Goal: Information Seeking & Learning: Learn about a topic

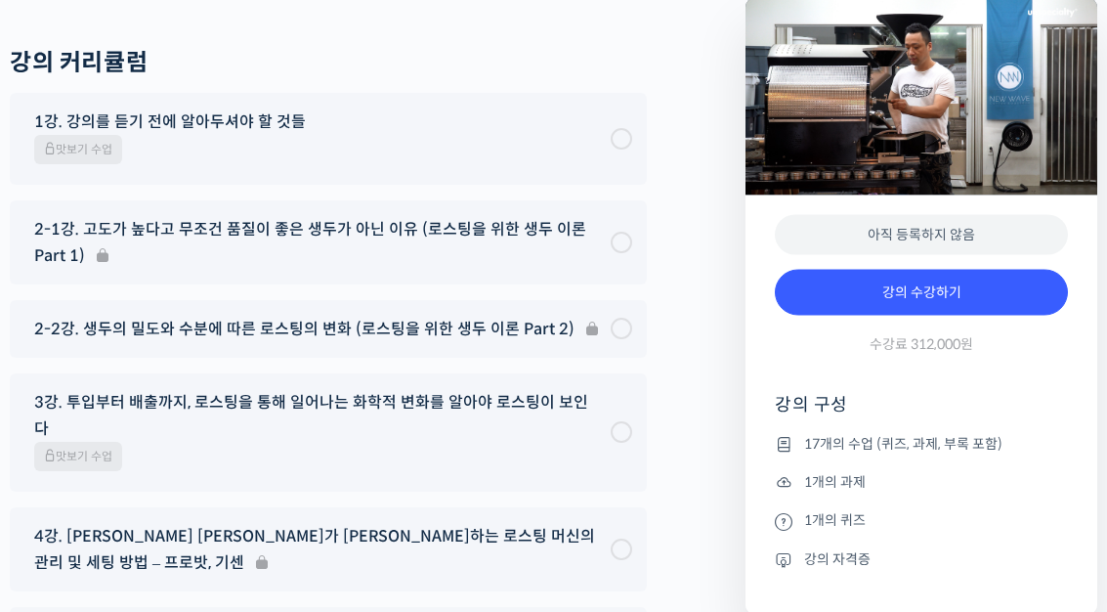
scroll to position [9907, 0]
click at [110, 164] on span "맛보기 수업" at bounding box center [78, 149] width 88 height 29
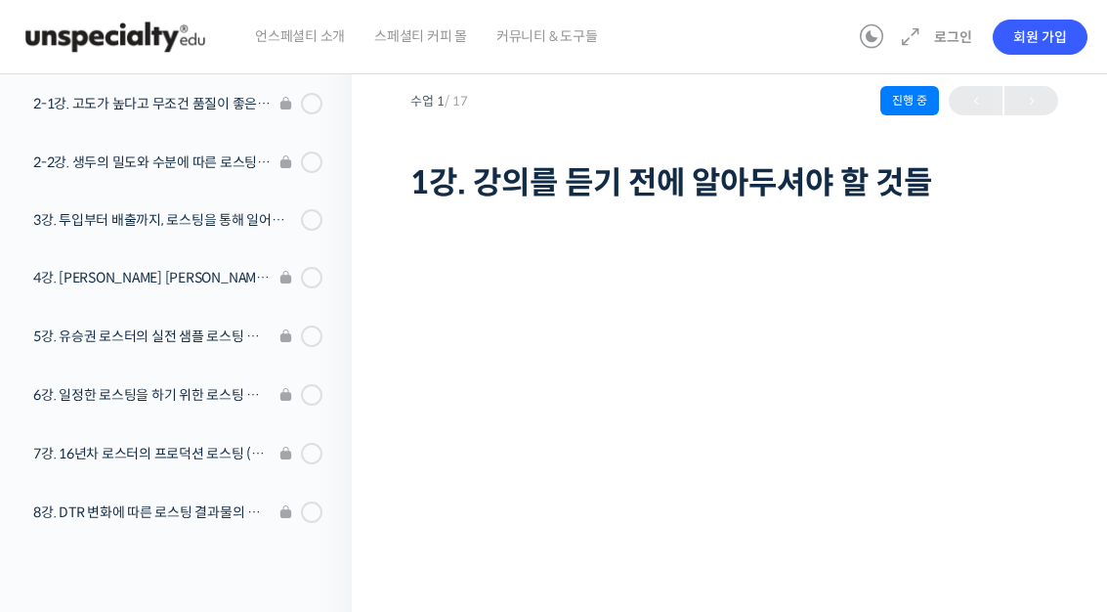
scroll to position [40, 0]
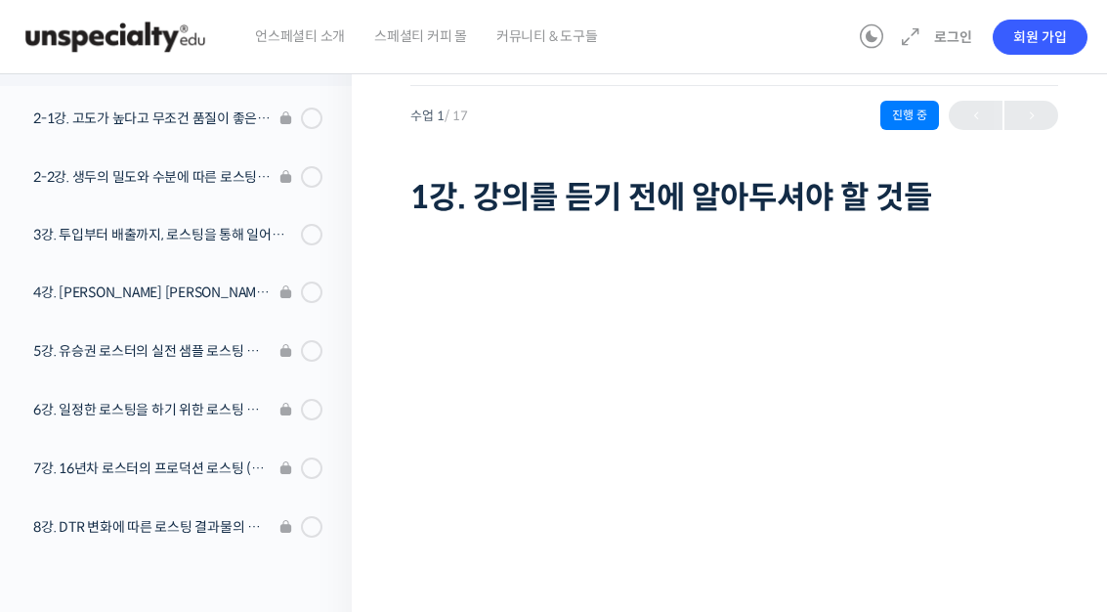
click at [325, 236] on link "3강. 투입부터 배출까지, 로스팅을 통해 일어나는 화학적 변화를 알아야 로스팅이 보인다" at bounding box center [170, 234] width 361 height 51
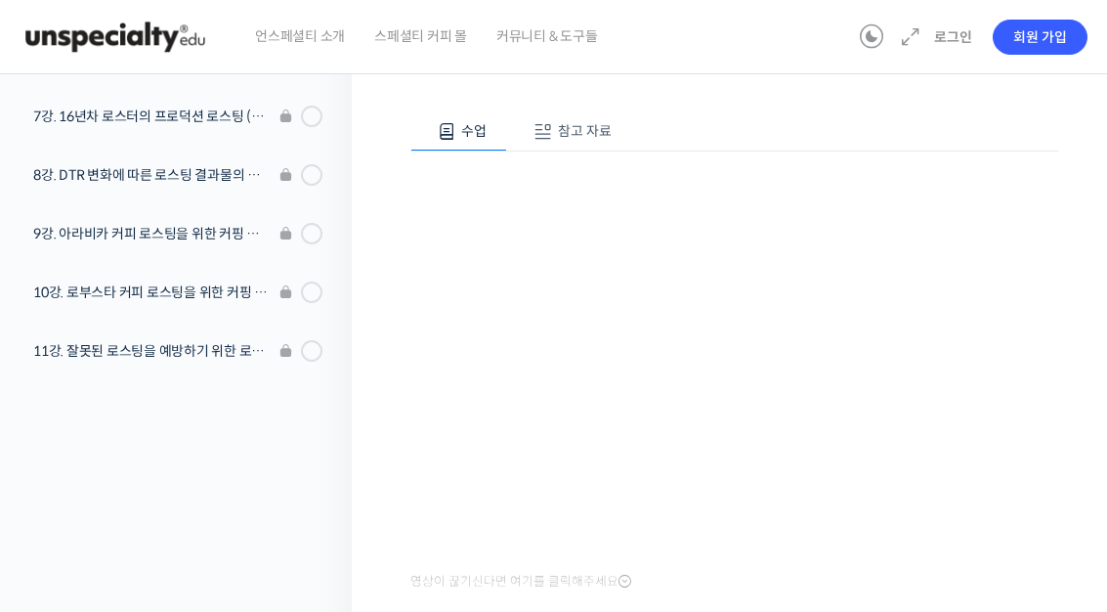
scroll to position [262, 0]
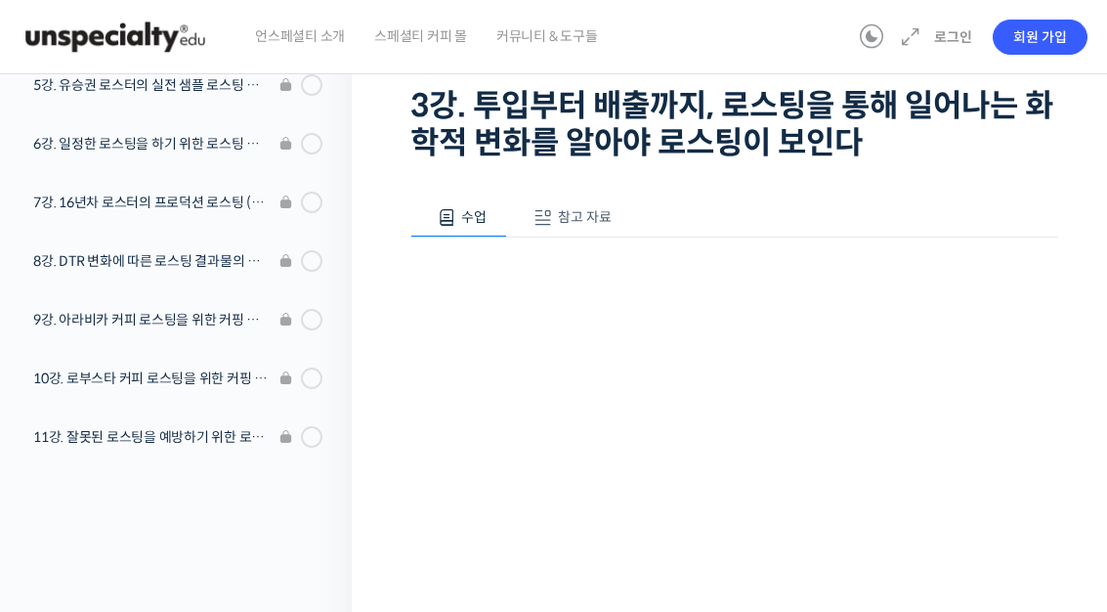
click at [583, 224] on span "참고 자료" at bounding box center [585, 217] width 54 height 18
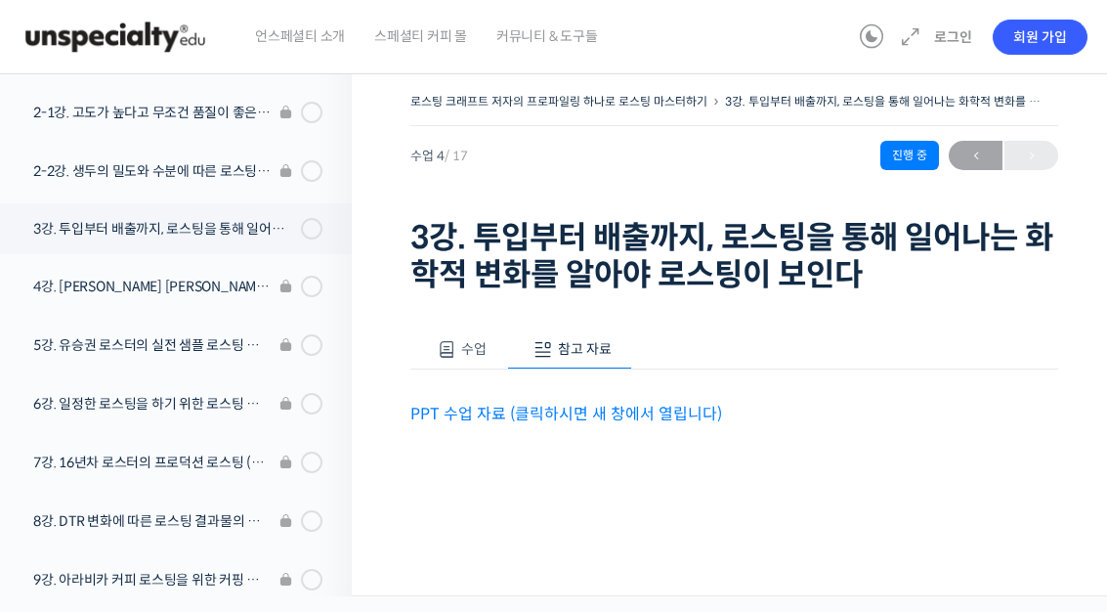
scroll to position [271, 0]
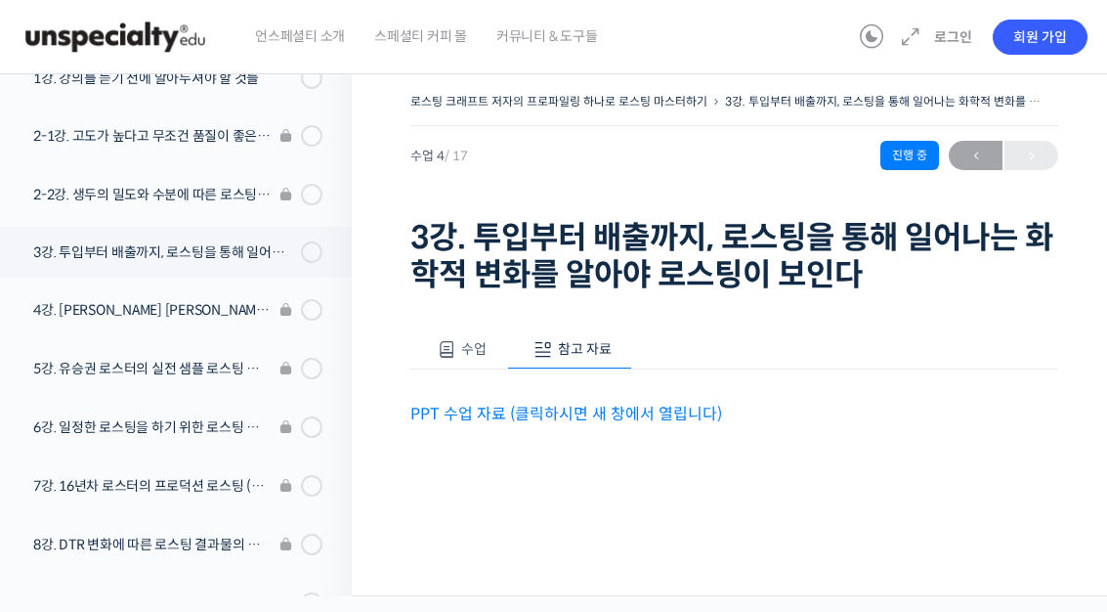
click at [617, 403] on link "PPT 수업 자료 (클릭하시면 새 창에서 열립니다)" at bounding box center [566, 413] width 312 height 21
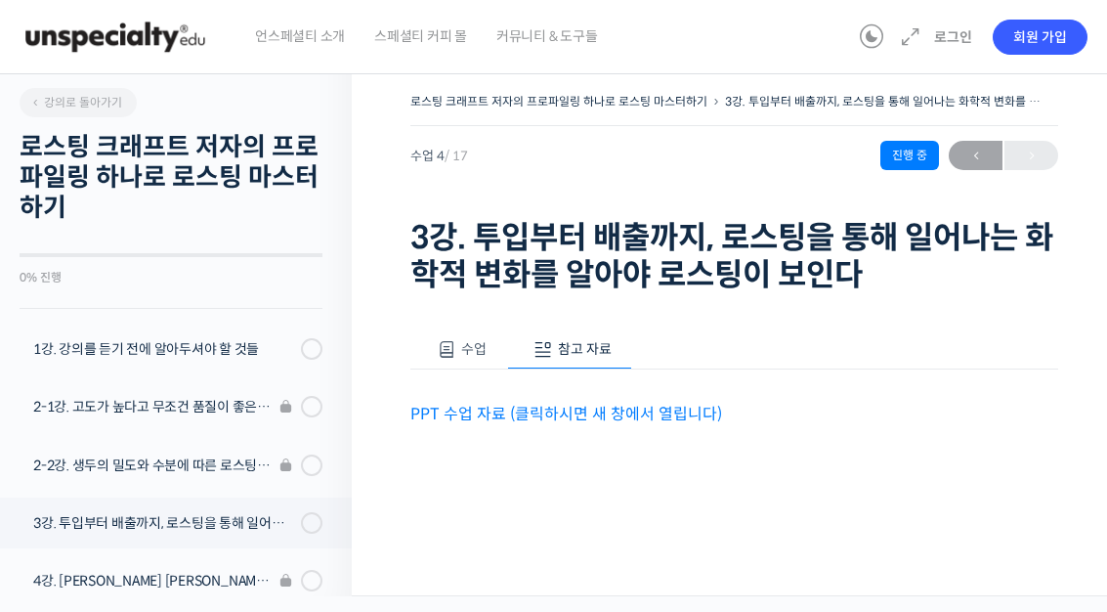
scroll to position [0, 0]
click at [306, 338] on span at bounding box center [306, 348] width 11 height 21
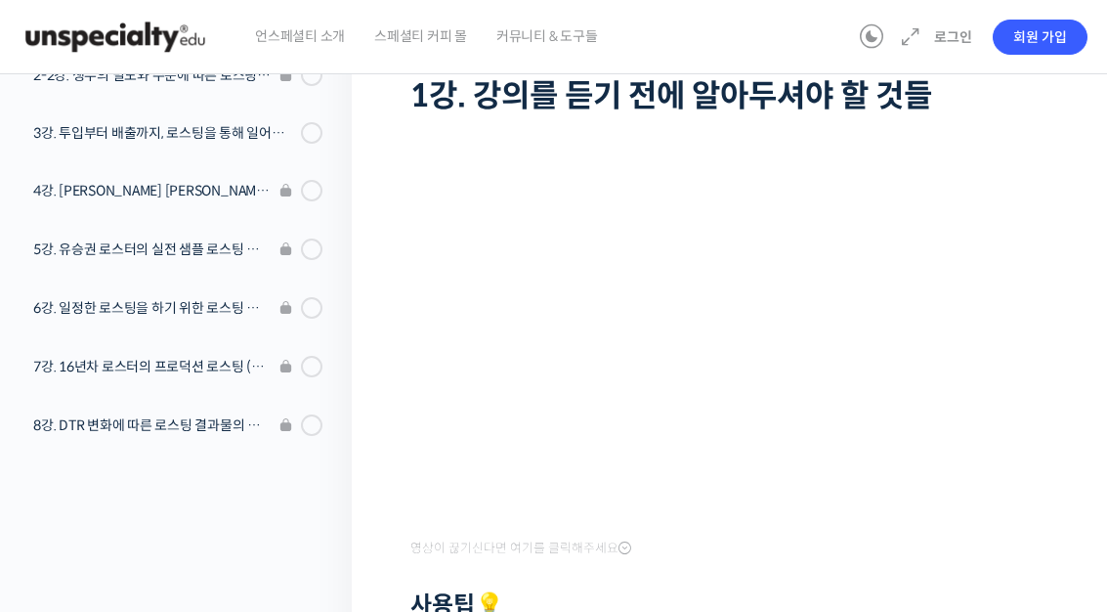
scroll to position [139, 0]
